Goal: Task Accomplishment & Management: Use online tool/utility

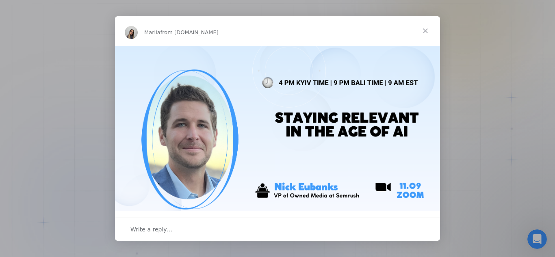
click at [481, 80] on div "Intercom messenger" at bounding box center [277, 128] width 555 height 257
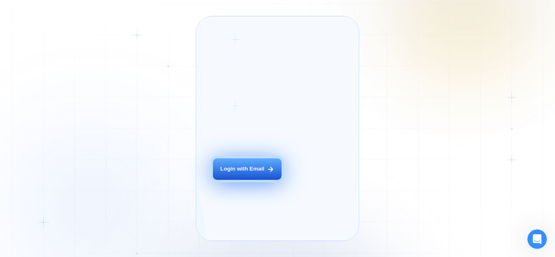
click at [261, 175] on button "Login with Email" at bounding box center [247, 170] width 69 height 22
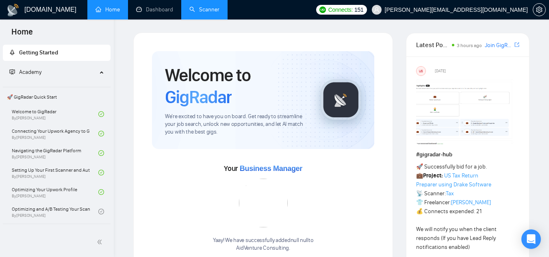
click at [194, 13] on link "Scanner" at bounding box center [204, 9] width 30 height 7
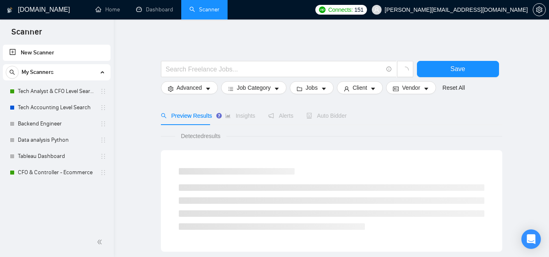
click at [61, 49] on link "New Scanner" at bounding box center [56, 53] width 95 height 16
click at [182, 67] on input "text" at bounding box center [274, 69] width 217 height 10
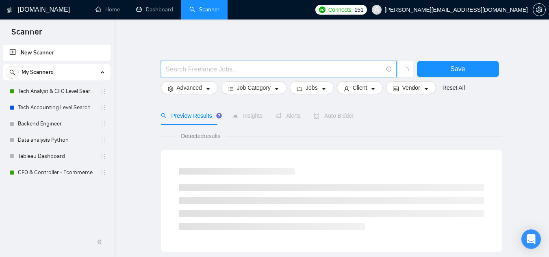
click at [182, 67] on input "text" at bounding box center [274, 69] width 217 height 10
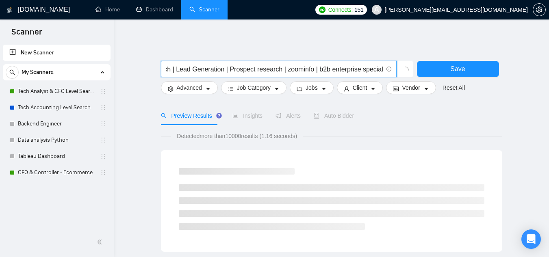
scroll to position [0, 57]
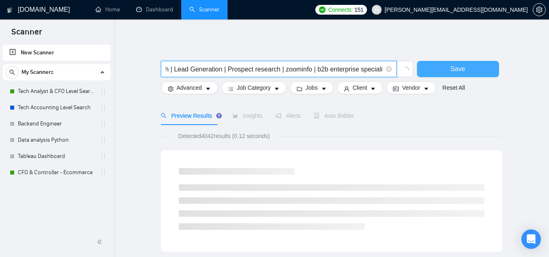
type input "Cold Email Outreach | Lead Generation | Prospect research | zoominfo | b2b ente…"
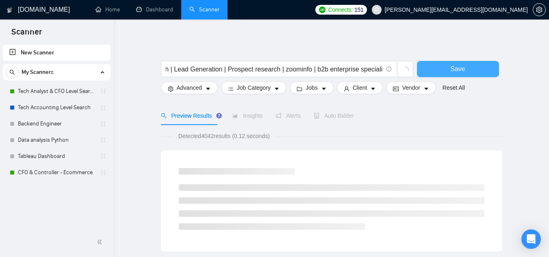
scroll to position [0, 0]
click at [426, 69] on button "Save" at bounding box center [458, 69] width 82 height 16
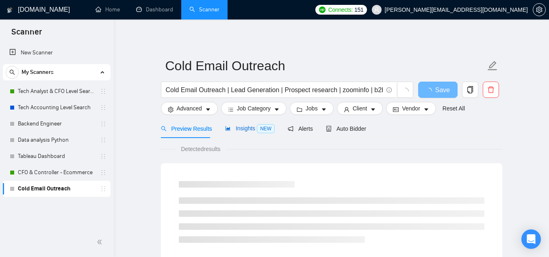
click at [237, 132] on span "Insights NEW" at bounding box center [250, 128] width 50 height 7
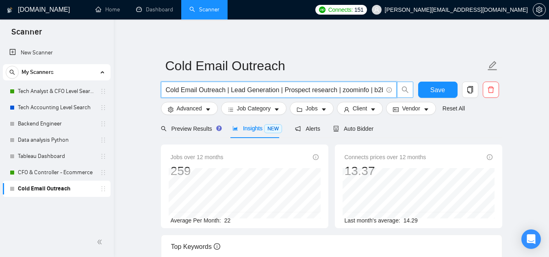
scroll to position [0, 59]
drag, startPoint x: 371, startPoint y: 90, endPoint x: 423, endPoint y: 98, distance: 52.7
click at [423, 98] on div "Cold Email Outreach | Lead Generation | Prospect research | zoominfo | b2b ente…" at bounding box center [329, 92] width 341 height 20
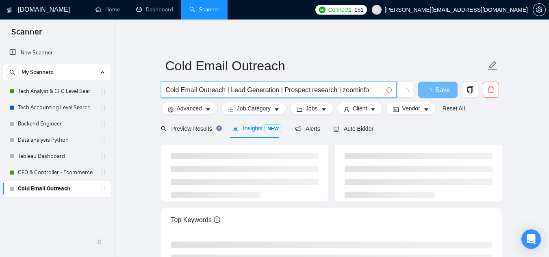
type input "Cold Email Outreach | Lead Generation | Prospect research | zoominfo"
click at [136, 182] on main "Cold Email Outreach Cold Email Outreach | Lead Generation | Prospect research |…" at bounding box center [331, 213] width 409 height 360
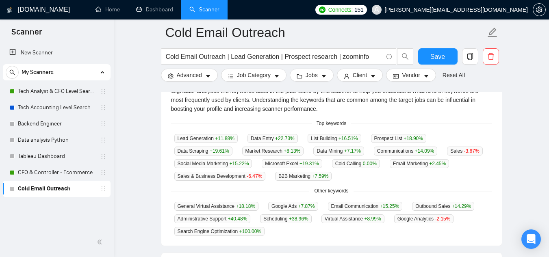
scroll to position [203, 0]
